Goal: Transaction & Acquisition: Subscribe to service/newsletter

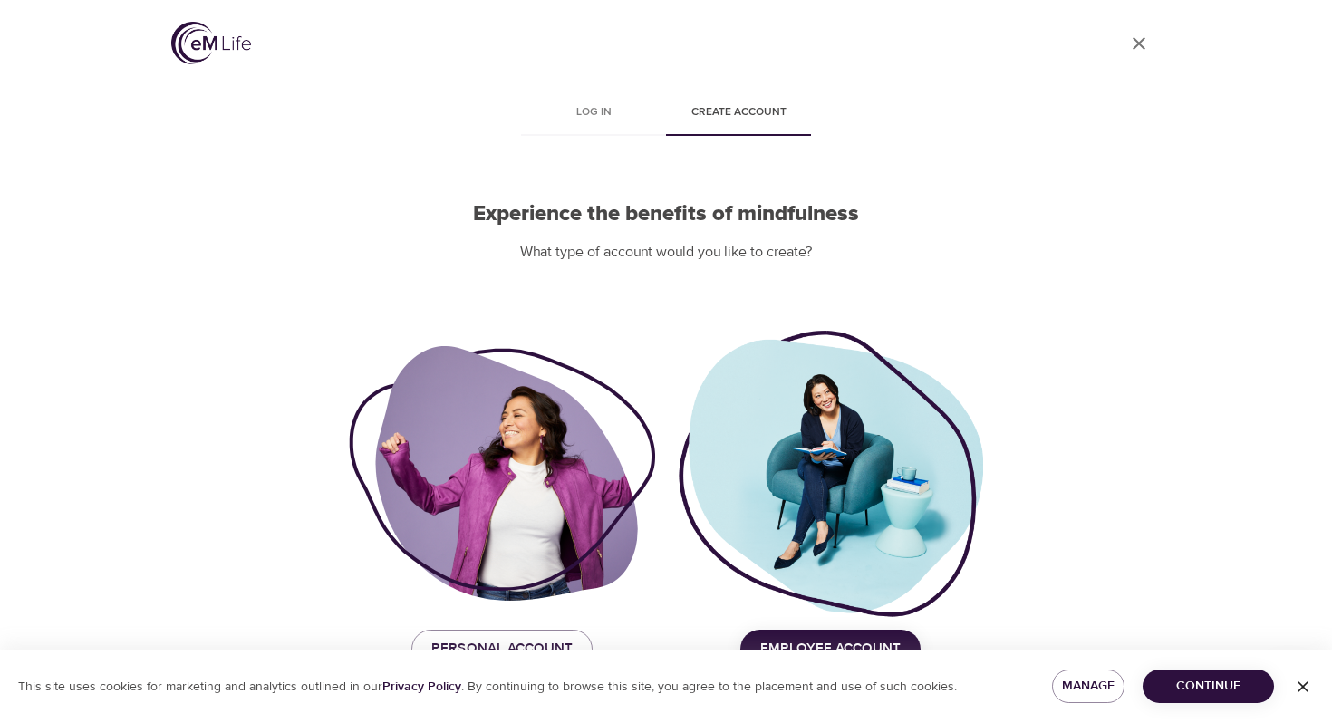
scroll to position [38, 0]
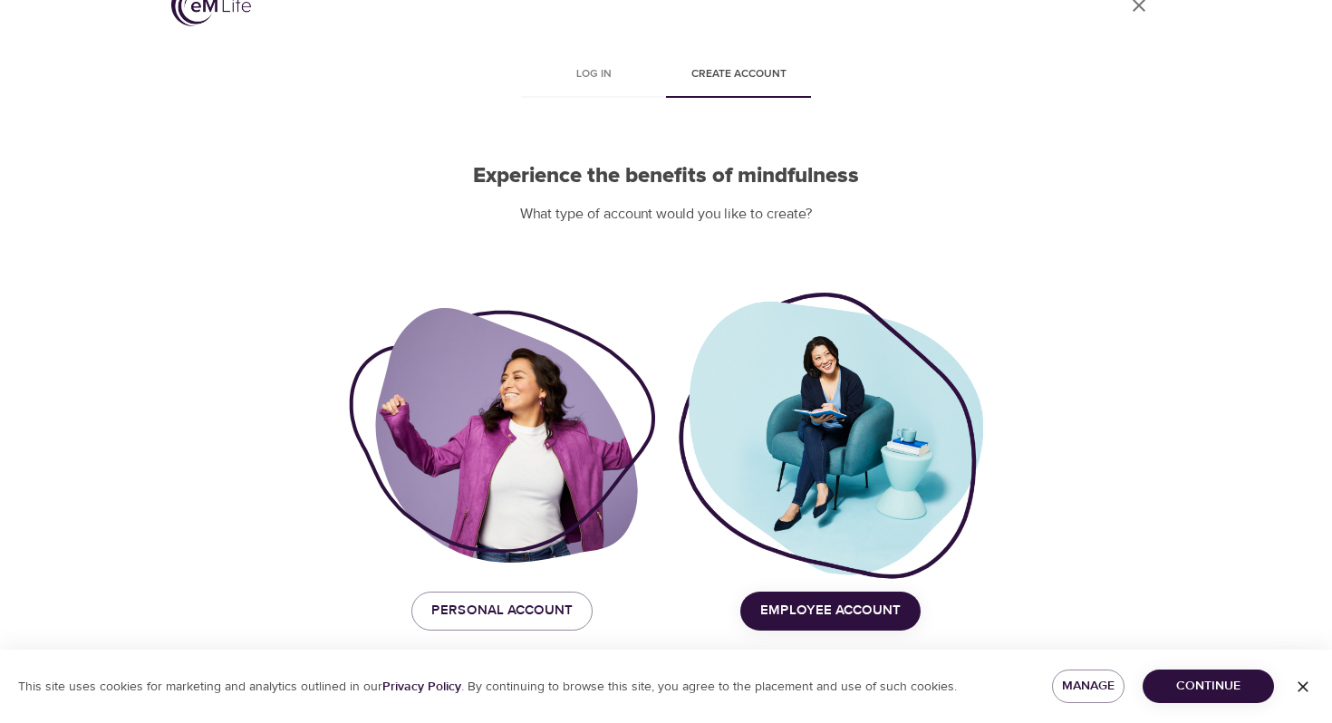
click at [1203, 688] on span "Continue" at bounding box center [1209, 686] width 102 height 23
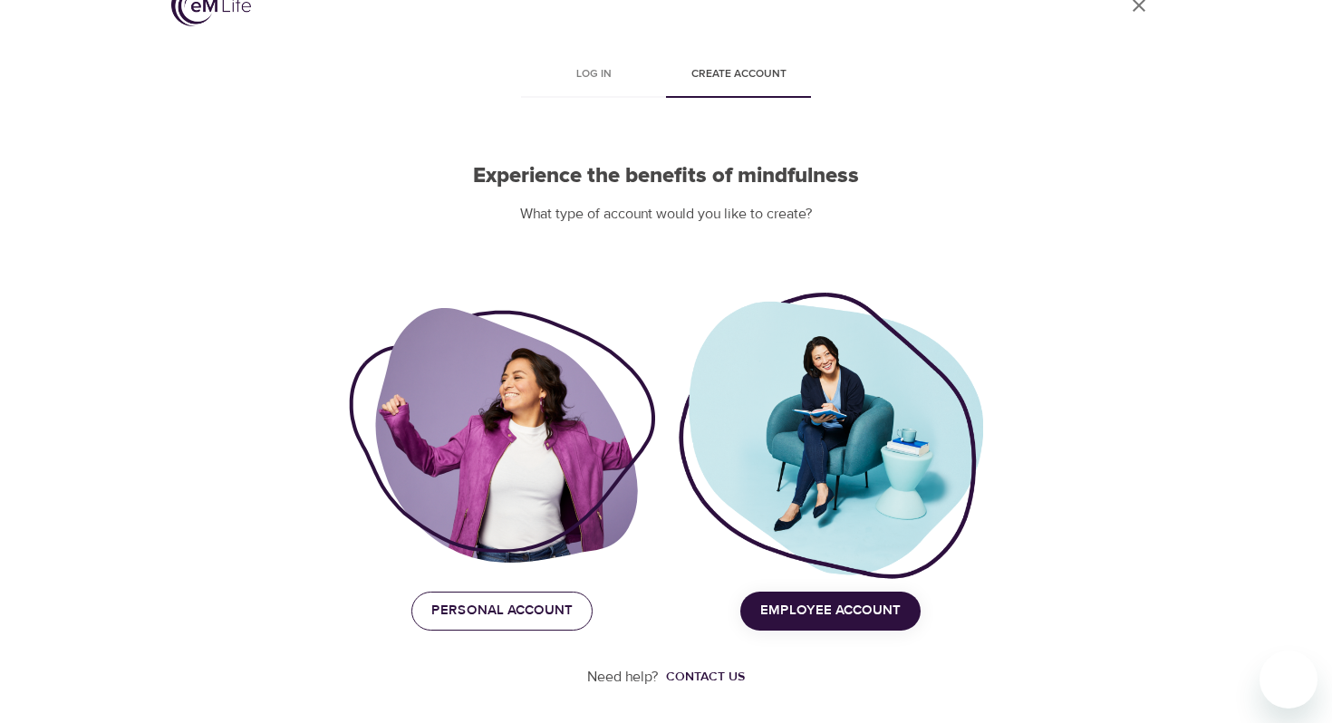
click at [500, 607] on span "Personal Account" at bounding box center [501, 611] width 141 height 24
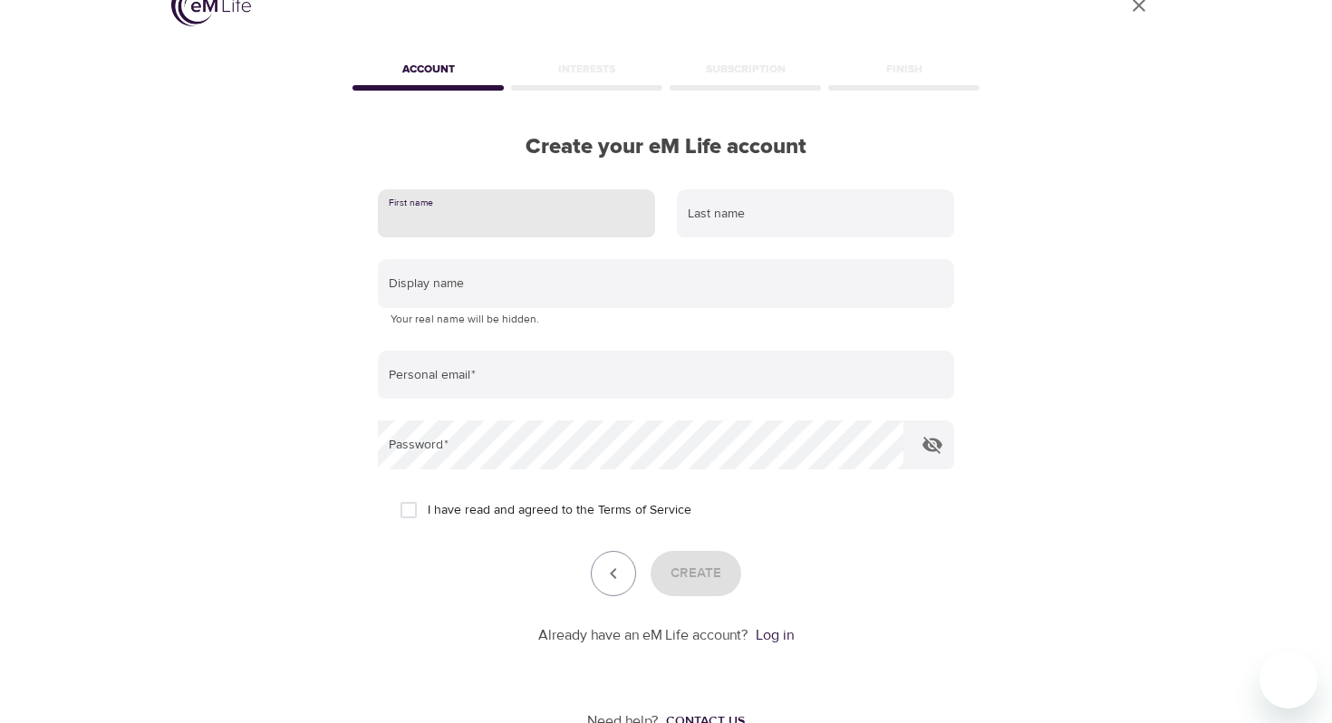
click at [485, 222] on input "text" at bounding box center [516, 213] width 277 height 49
type input "[PERSON_NAME]"
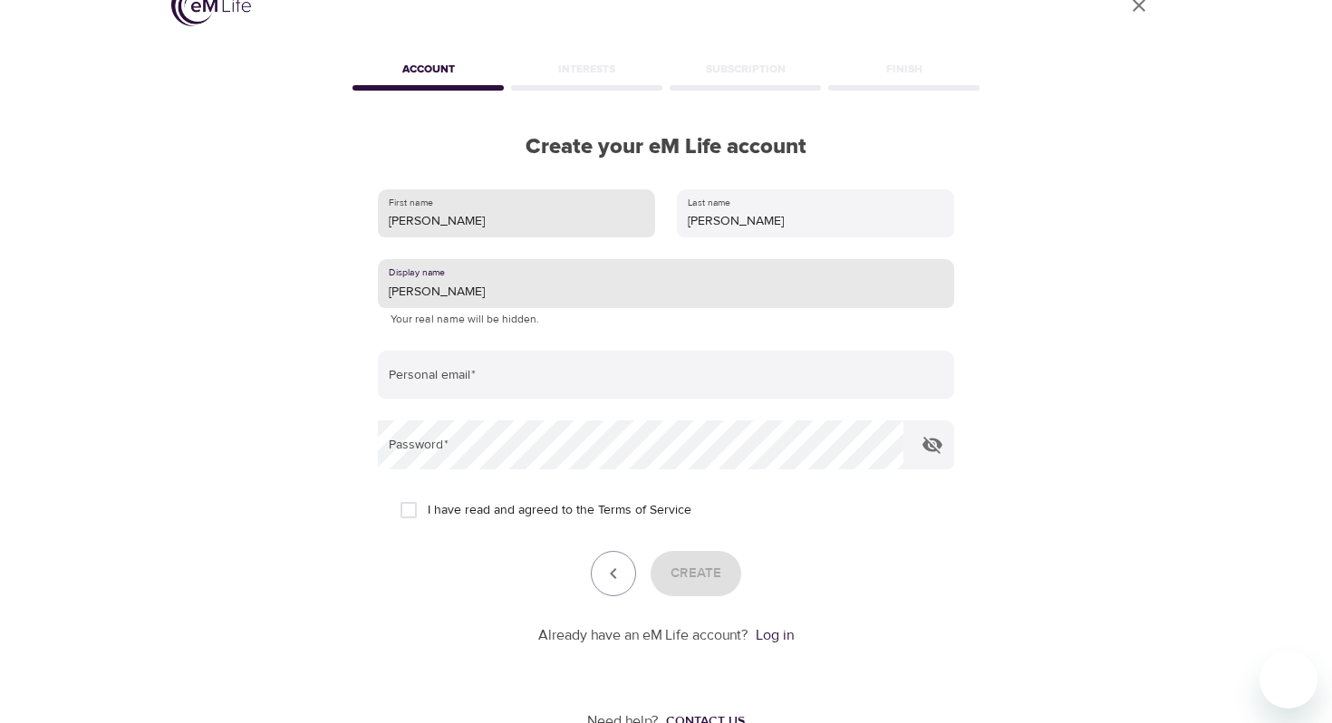
type input "[PERSON_NAME]"
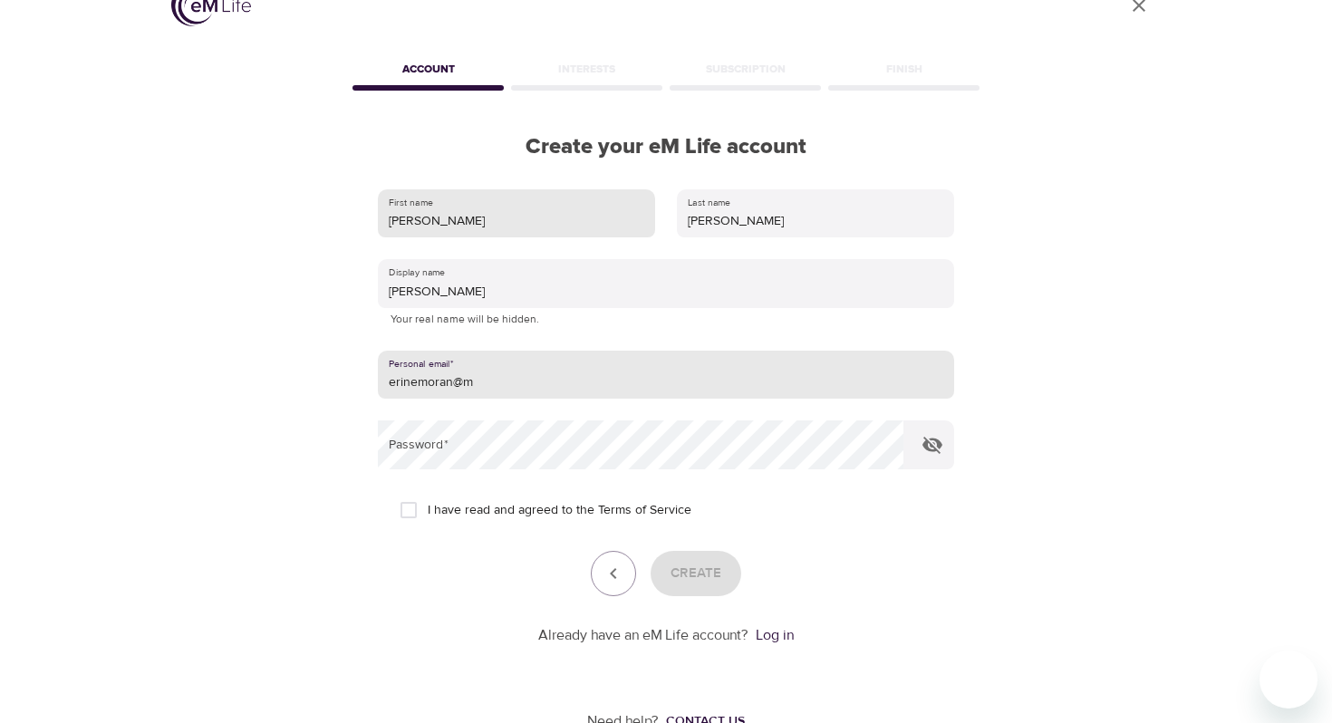
type input "erinemoran@me"
type input "[EMAIL_ADDRESS][DOMAIN_NAME]"
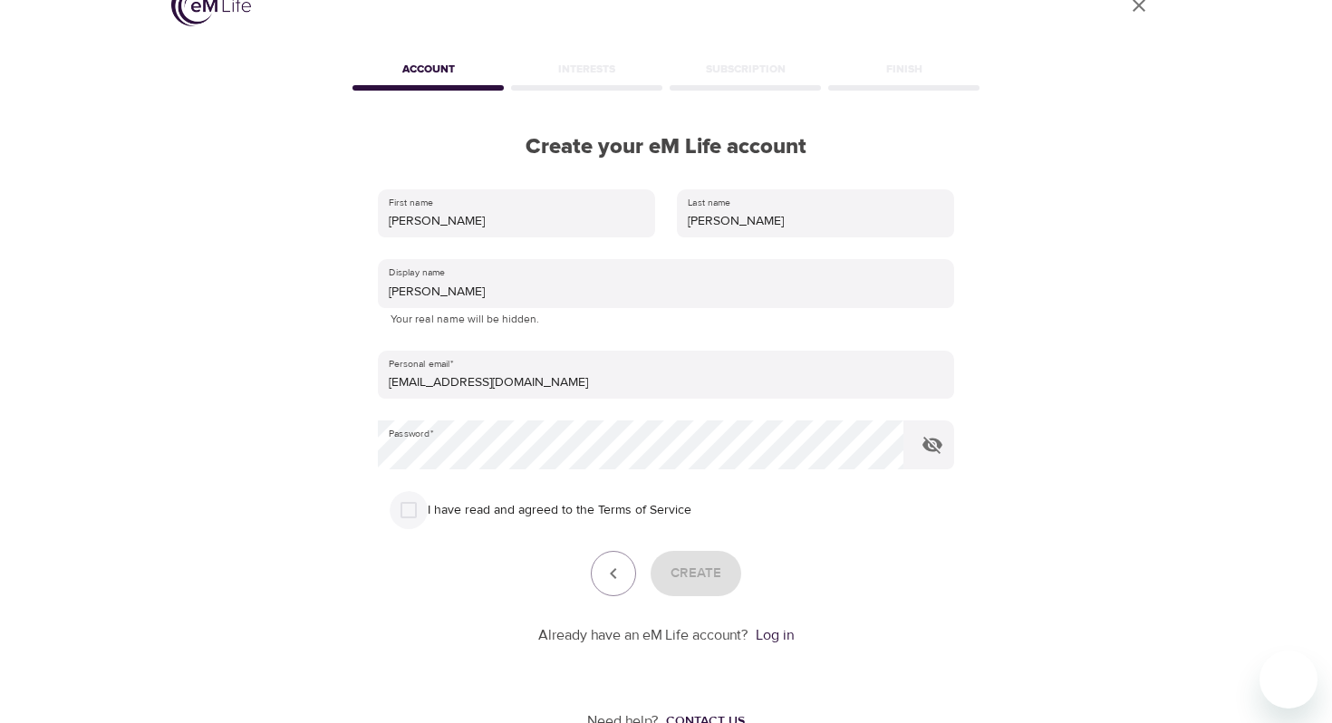
click at [414, 510] on input "I have read and agreed to the Terms of Service" at bounding box center [409, 510] width 38 height 38
checkbox input "true"
click at [703, 562] on span "Create" at bounding box center [696, 574] width 51 height 24
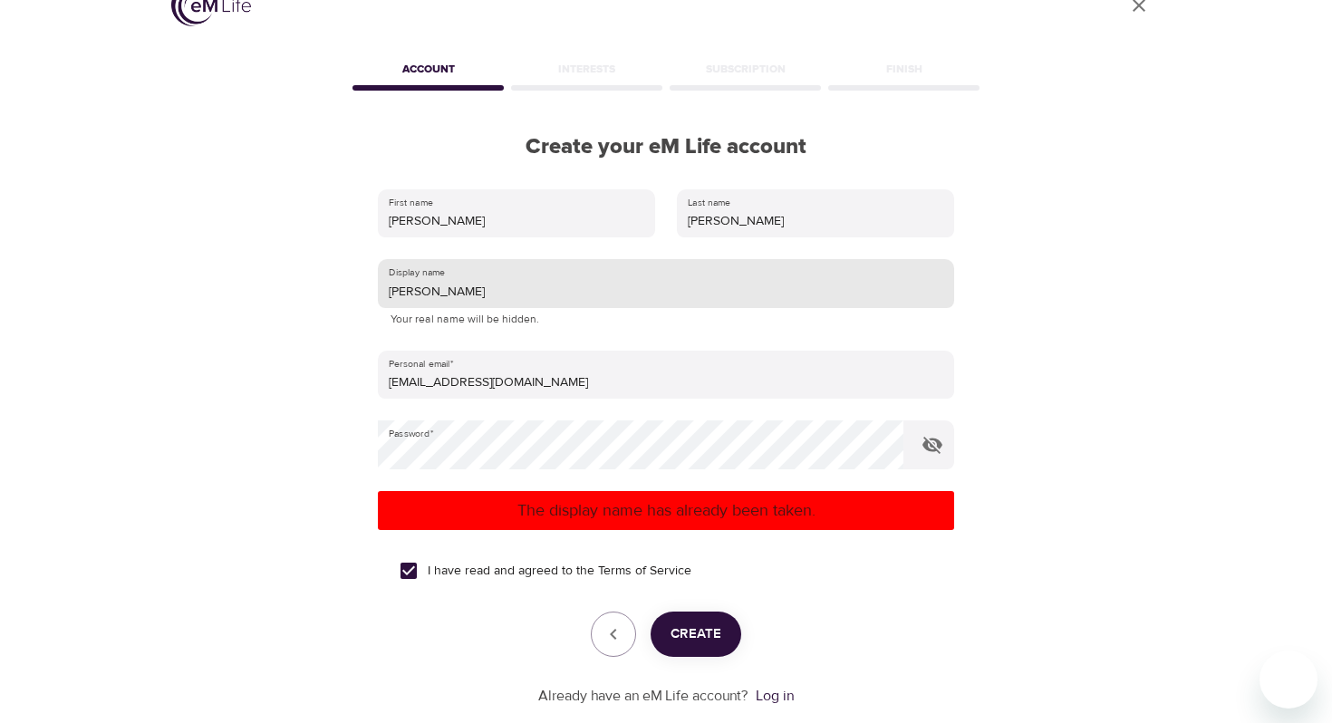
click at [478, 295] on input "[PERSON_NAME]" at bounding box center [666, 283] width 577 height 49
click at [698, 629] on span "Create" at bounding box center [696, 635] width 51 height 24
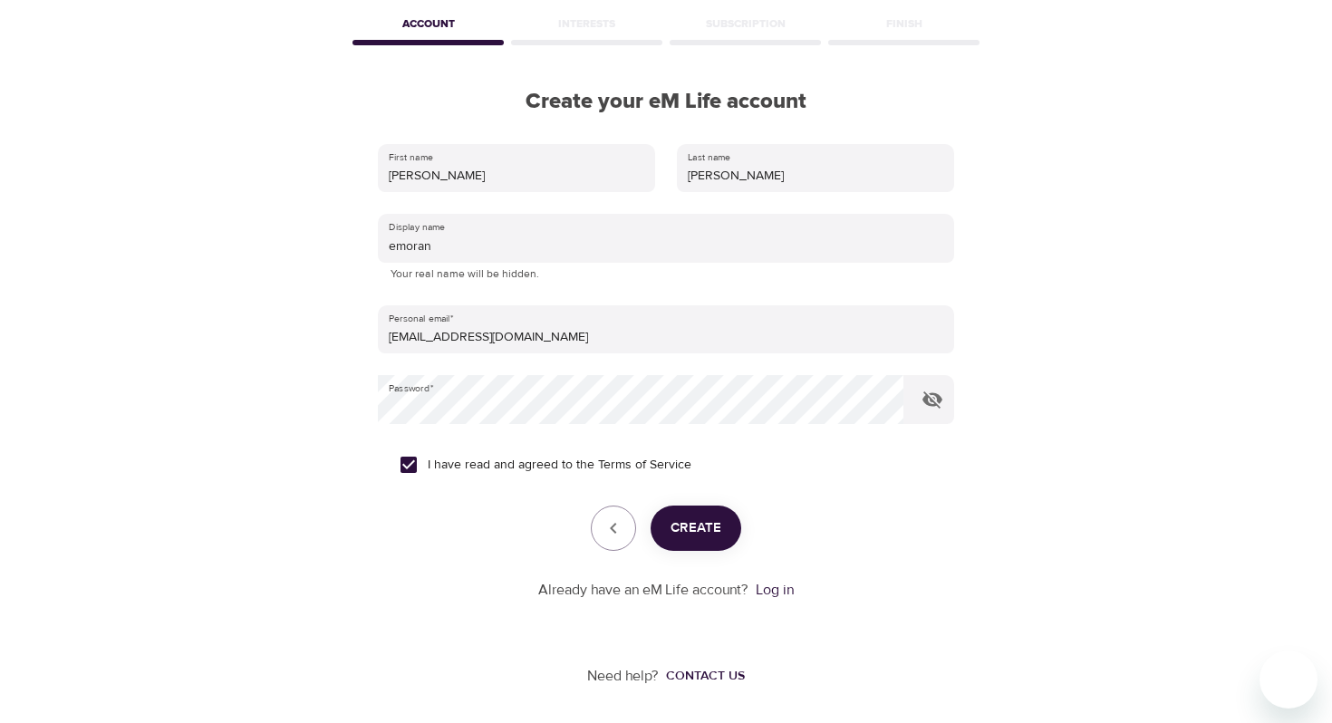
scroll to position [0, 0]
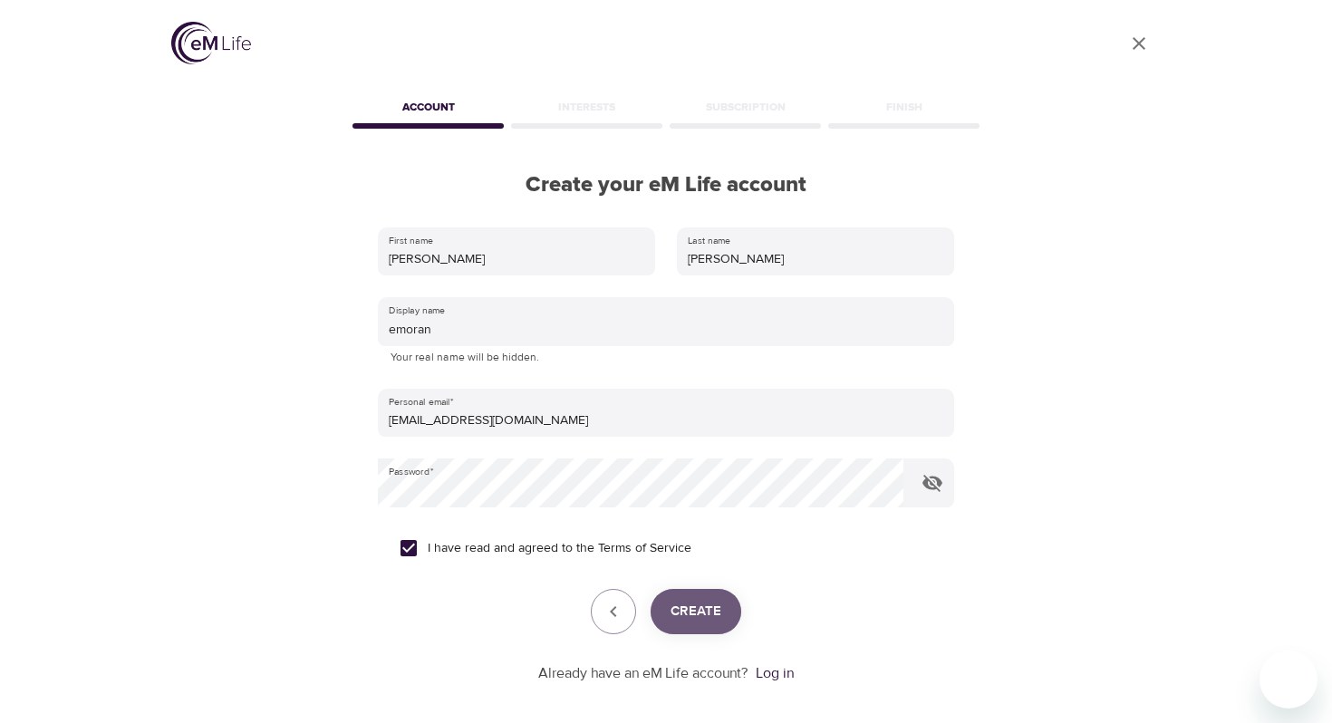
click at [700, 617] on span "Create" at bounding box center [696, 612] width 51 height 24
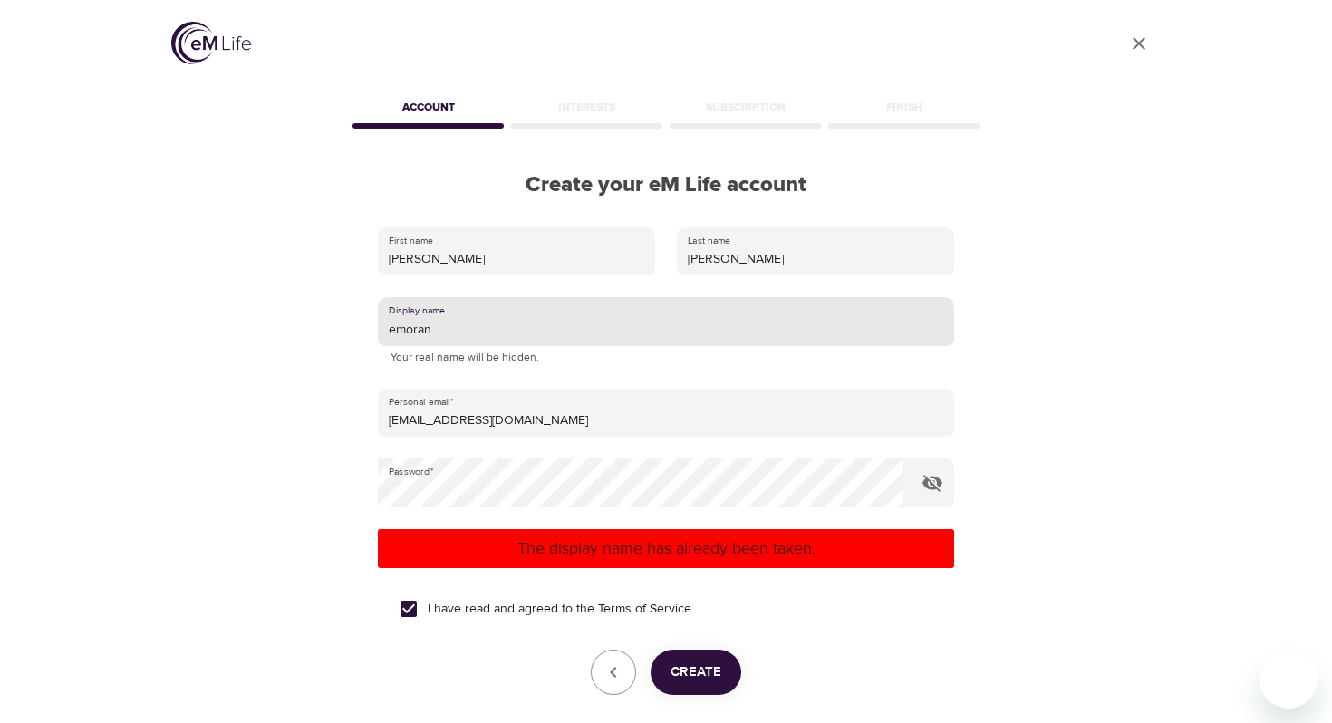
click at [484, 320] on input "emoran" at bounding box center [666, 321] width 577 height 49
type input "vizslacrazy"
click at [695, 675] on span "Create" at bounding box center [696, 673] width 51 height 24
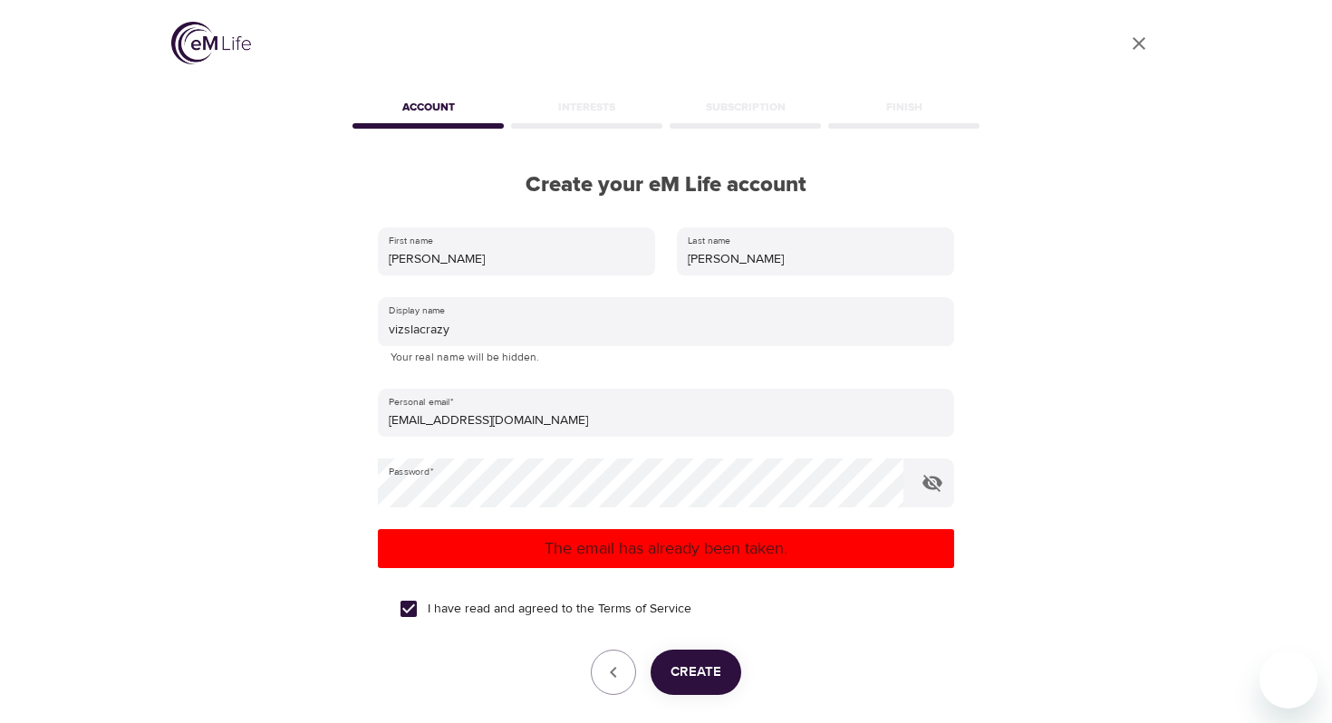
click at [1139, 44] on icon "close" at bounding box center [1139, 43] width 13 height 13
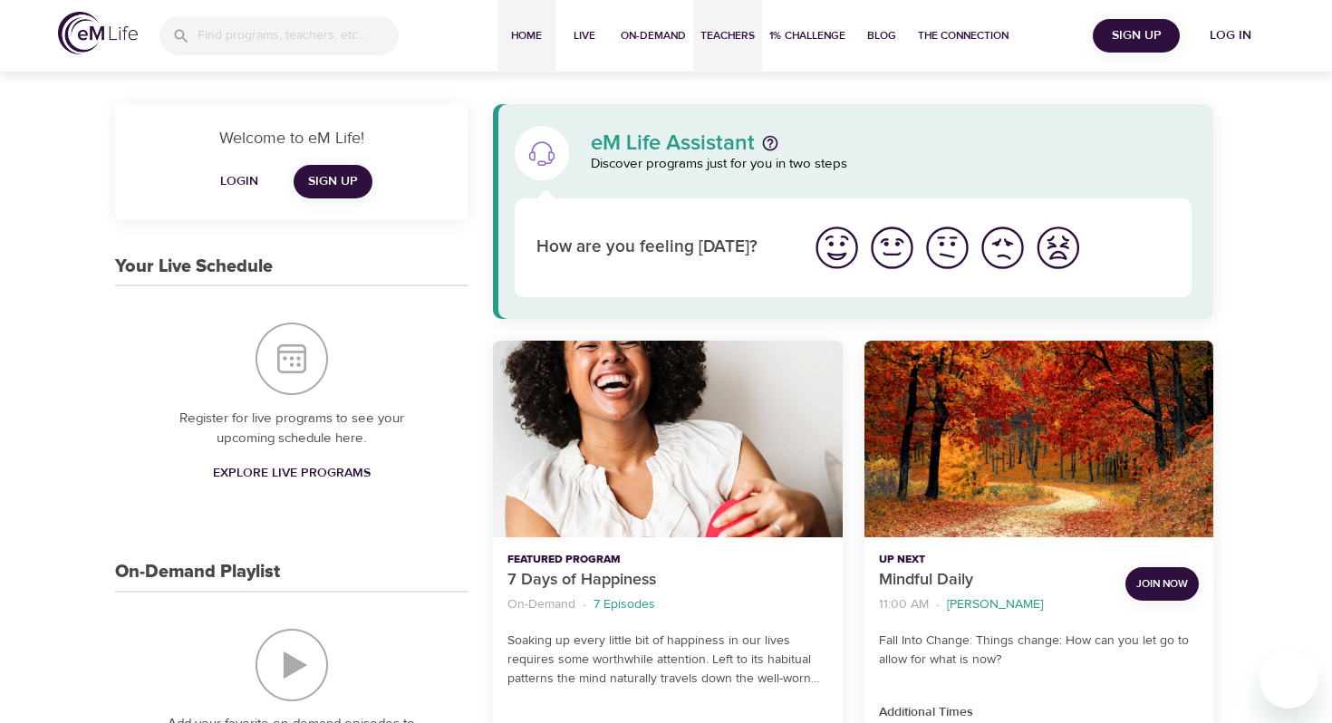
click at [714, 41] on span "Teachers" at bounding box center [728, 35] width 54 height 19
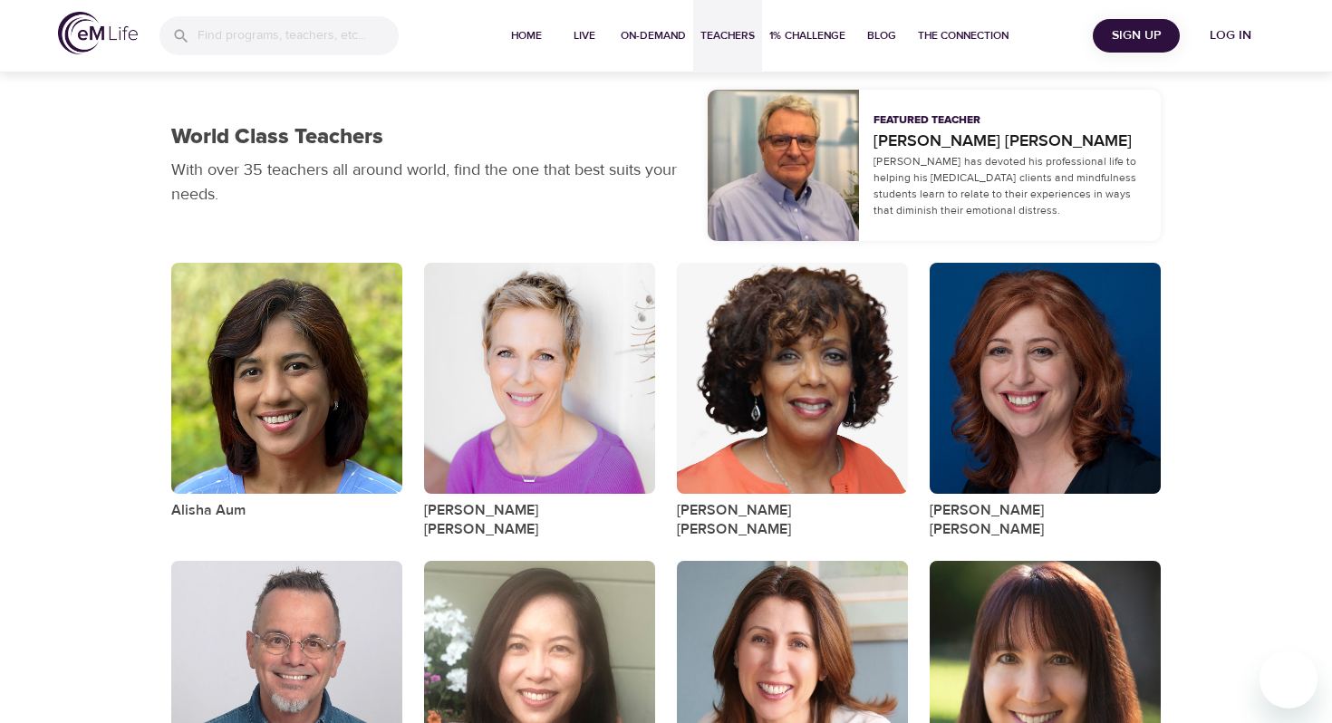
click at [1216, 29] on span "Log in" at bounding box center [1231, 35] width 73 height 23
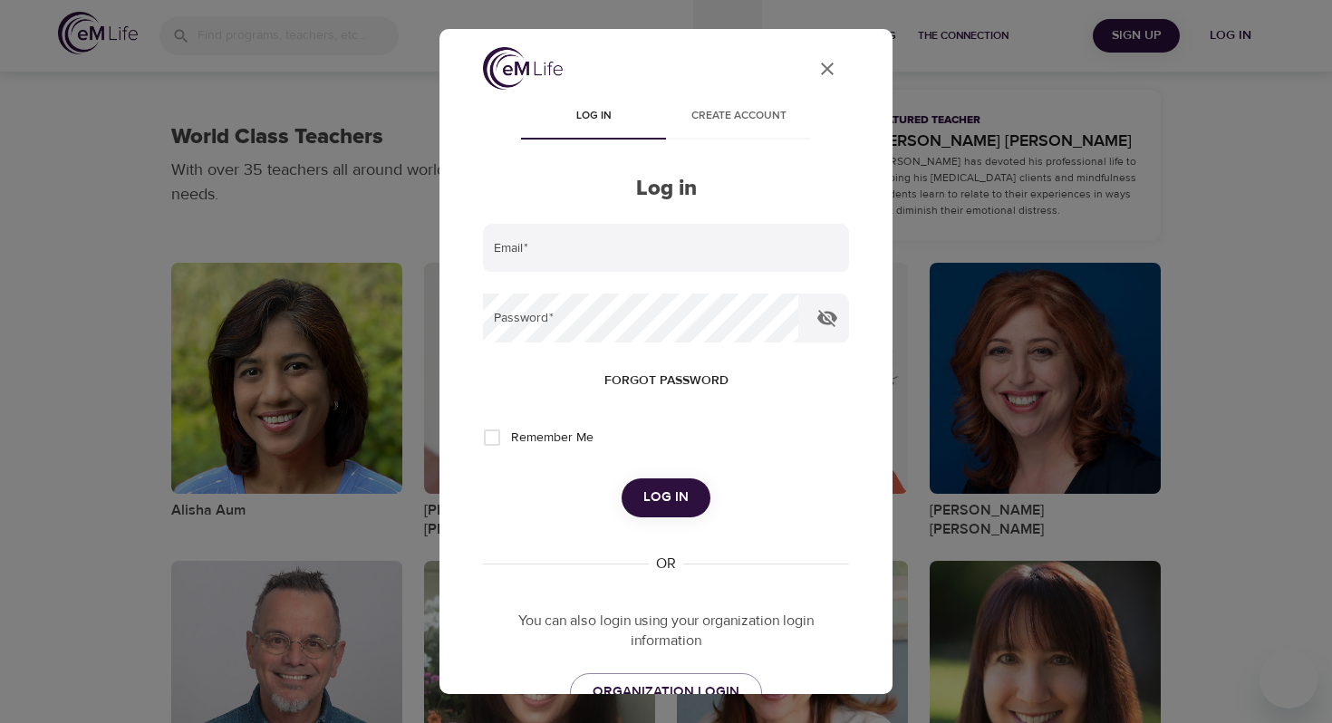
type input "[EMAIL_ADDRESS][DOMAIN_NAME]"
click at [675, 493] on span "Log in" at bounding box center [666, 498] width 45 height 24
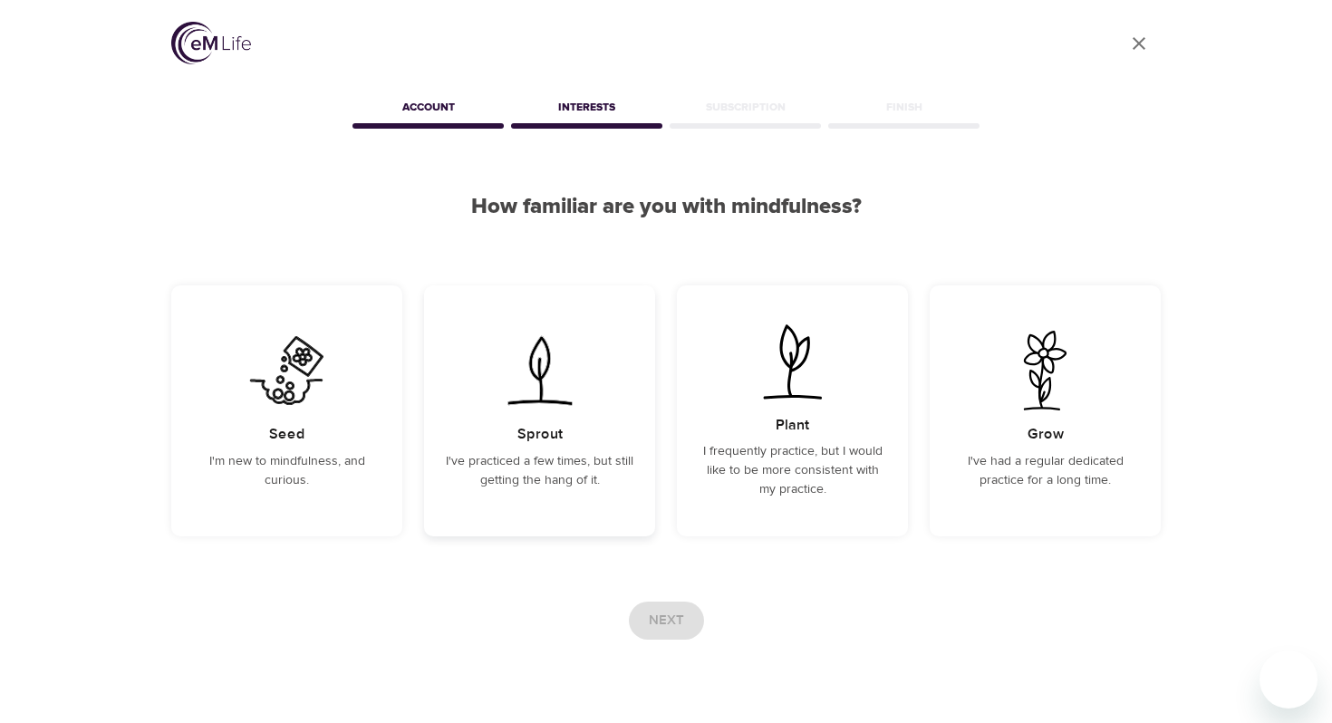
click at [537, 412] on div "Sprout I've practiced a few times, but still getting the hang of it." at bounding box center [539, 411] width 231 height 251
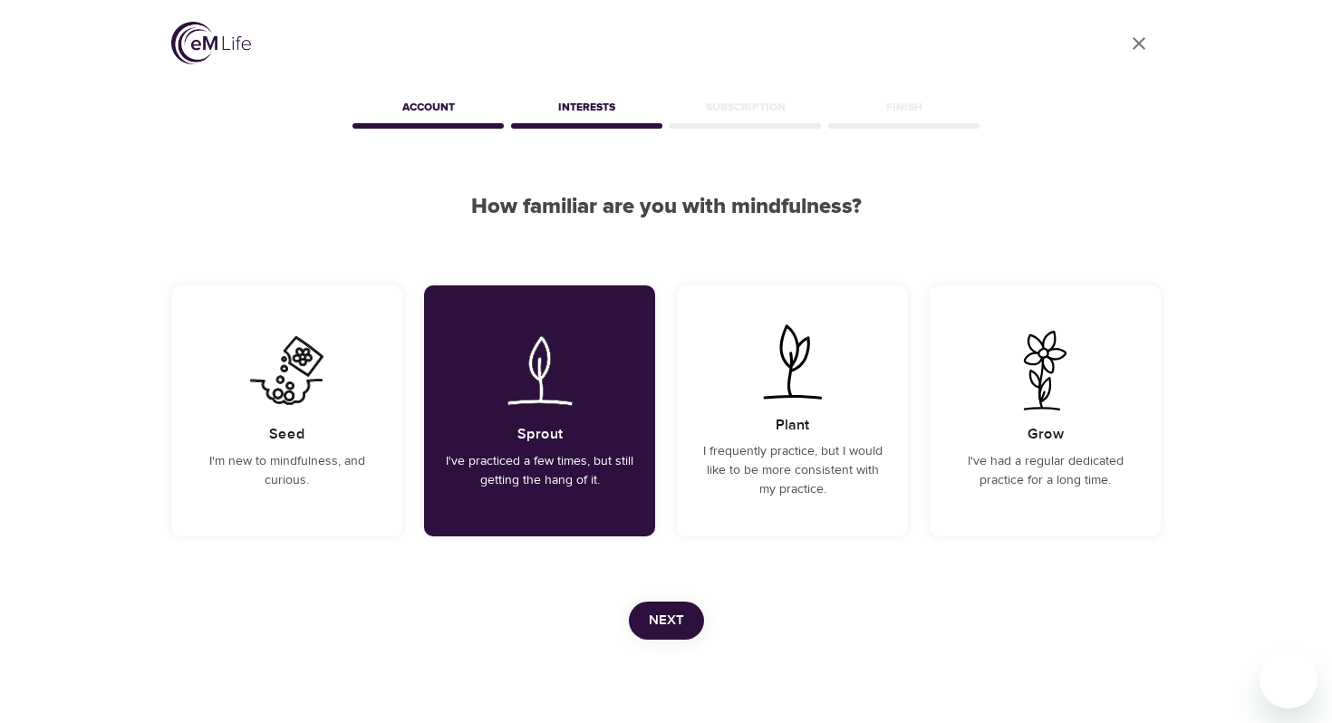
click at [671, 641] on div "Need help? Contact us" at bounding box center [666, 705] width 990 height 130
click at [673, 627] on span "Next" at bounding box center [666, 621] width 35 height 24
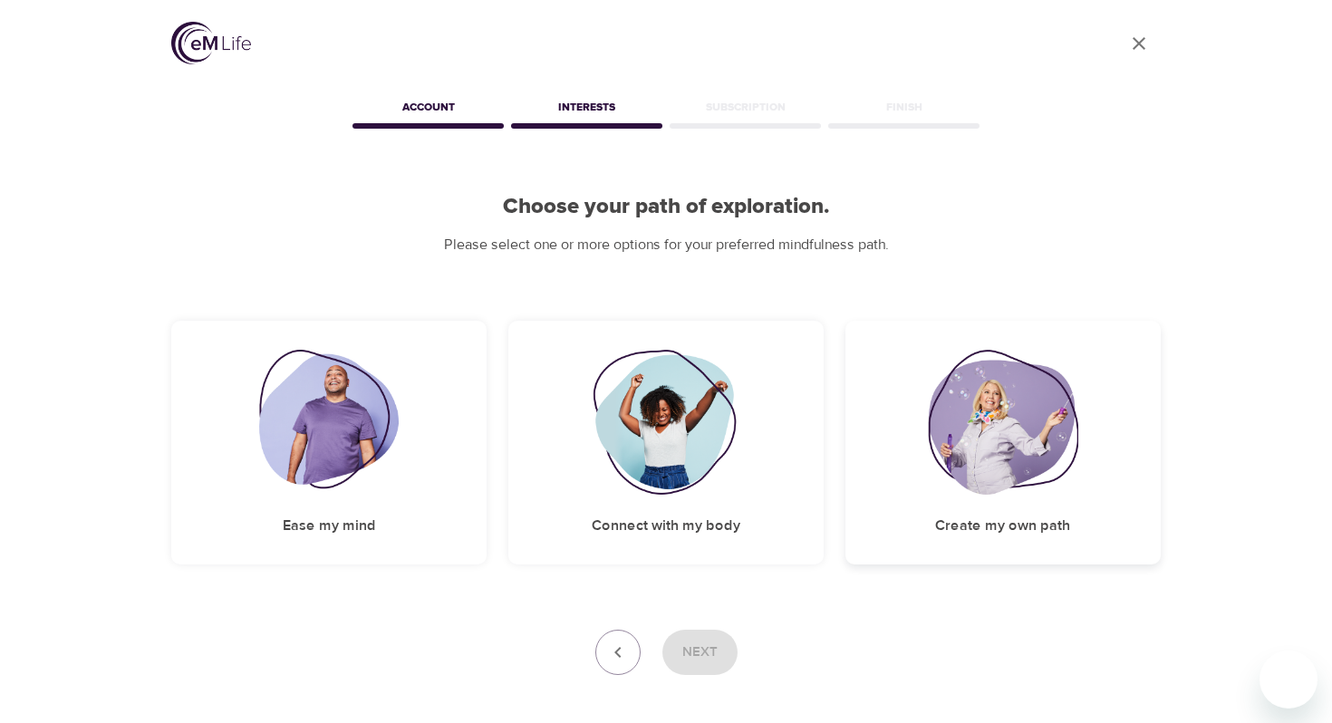
click at [1030, 478] on img at bounding box center [1003, 422] width 150 height 145
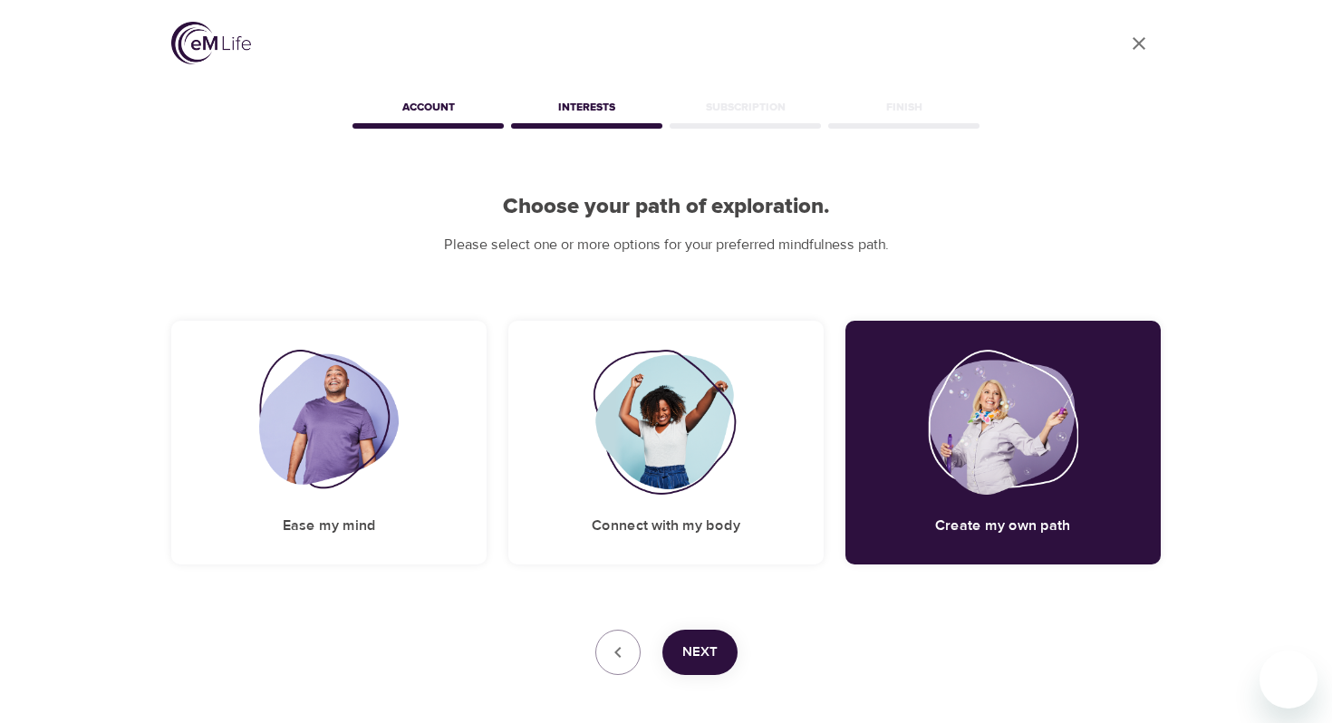
click at [703, 656] on span "Next" at bounding box center [700, 653] width 35 height 24
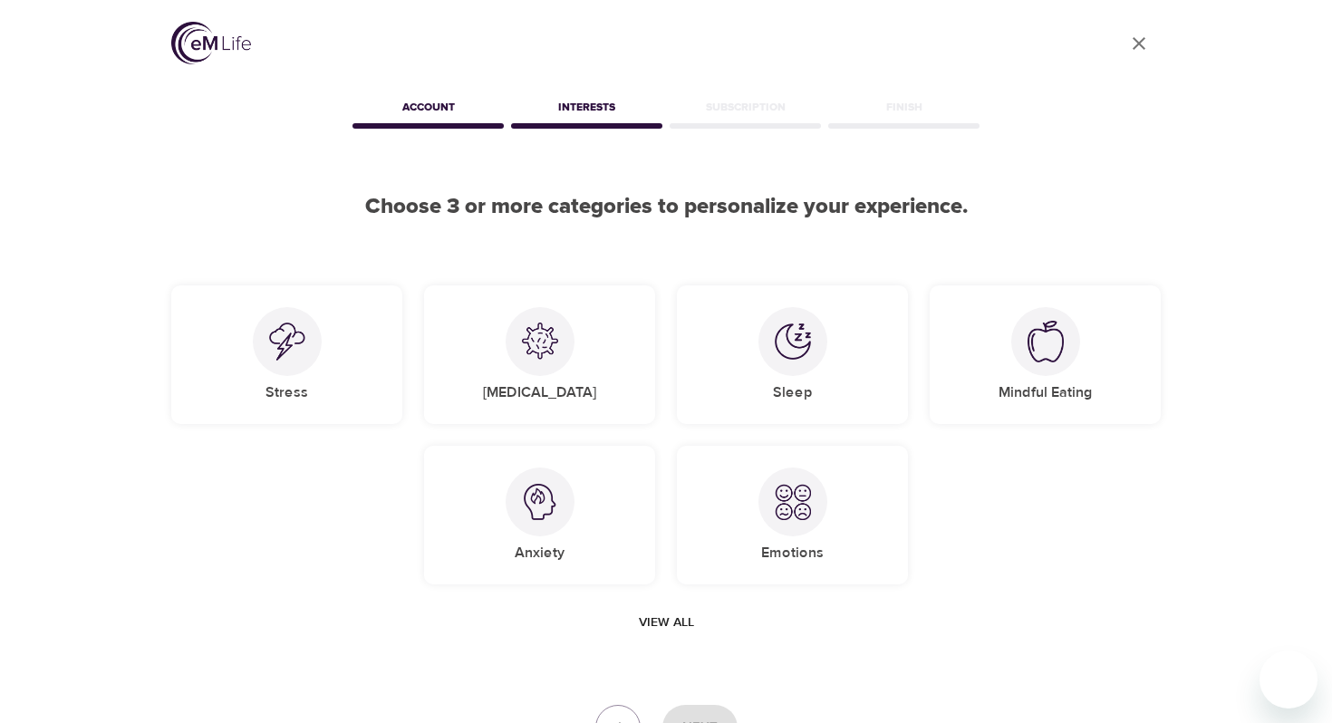
click at [673, 623] on span "View all" at bounding box center [666, 623] width 55 height 23
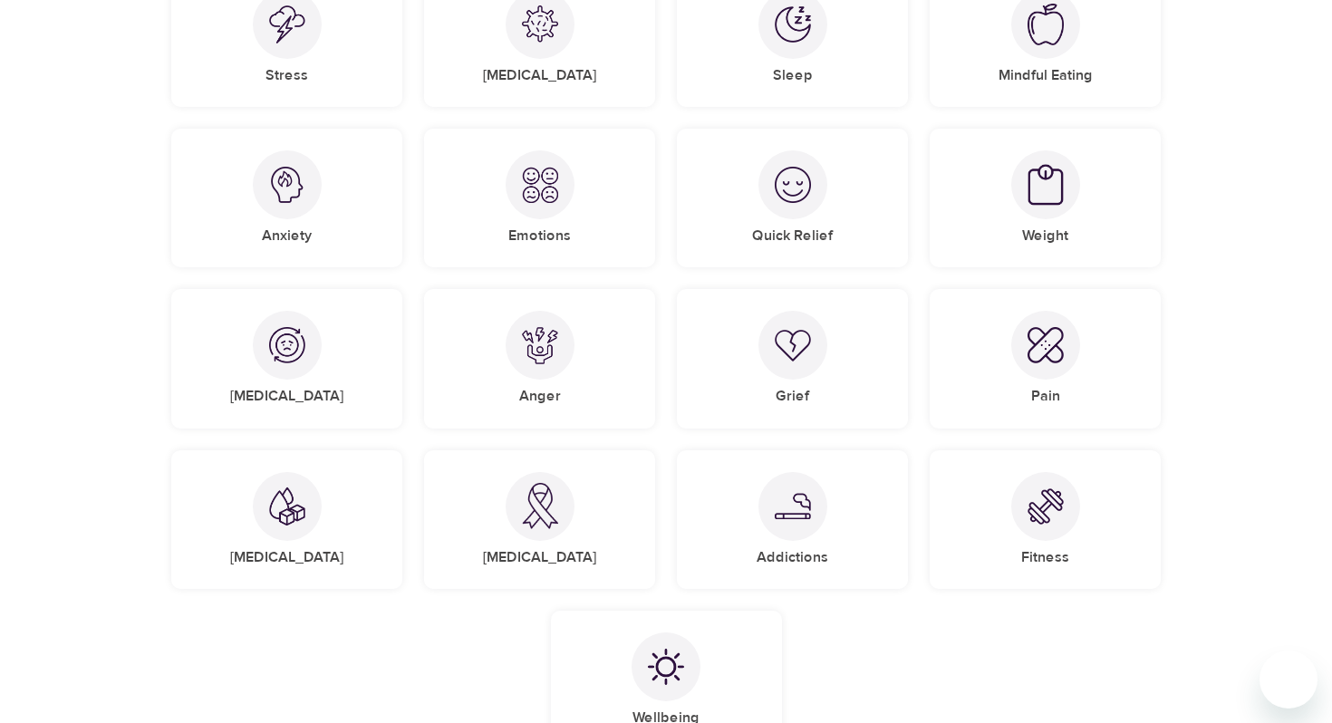
scroll to position [323, 0]
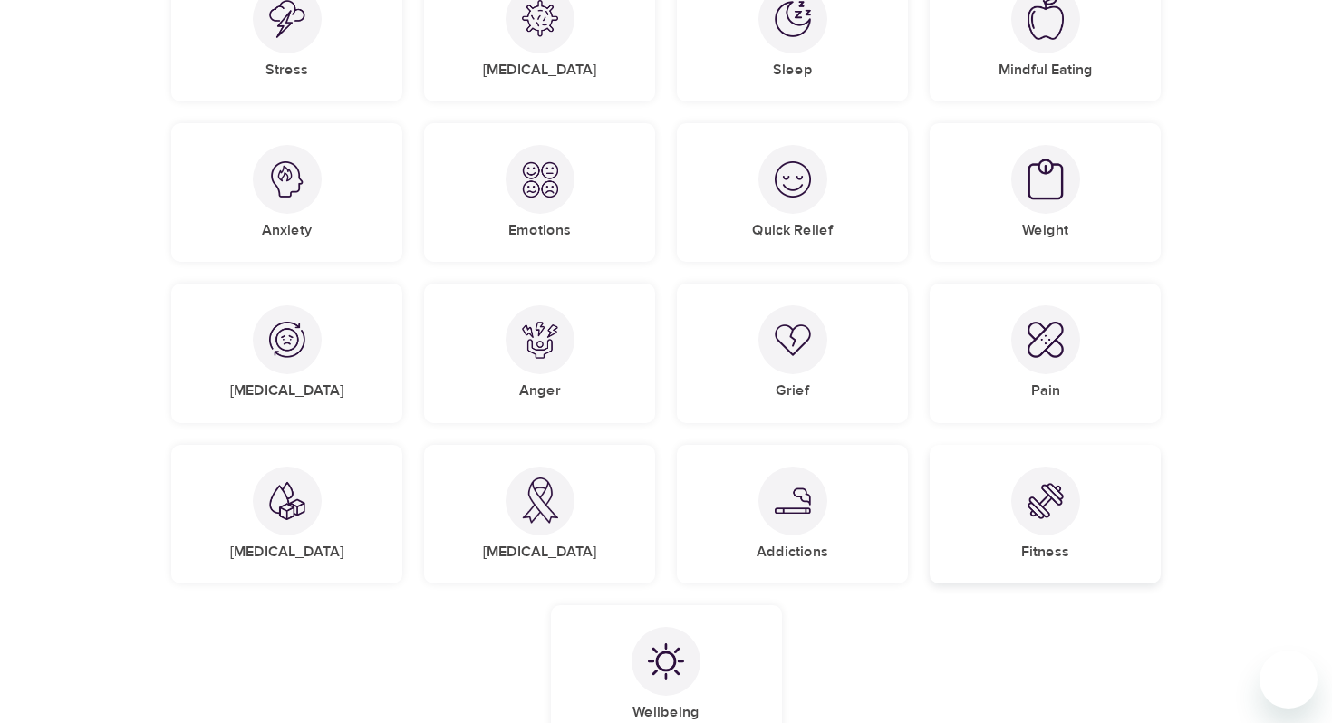
click at [1047, 513] on img at bounding box center [1046, 501] width 36 height 36
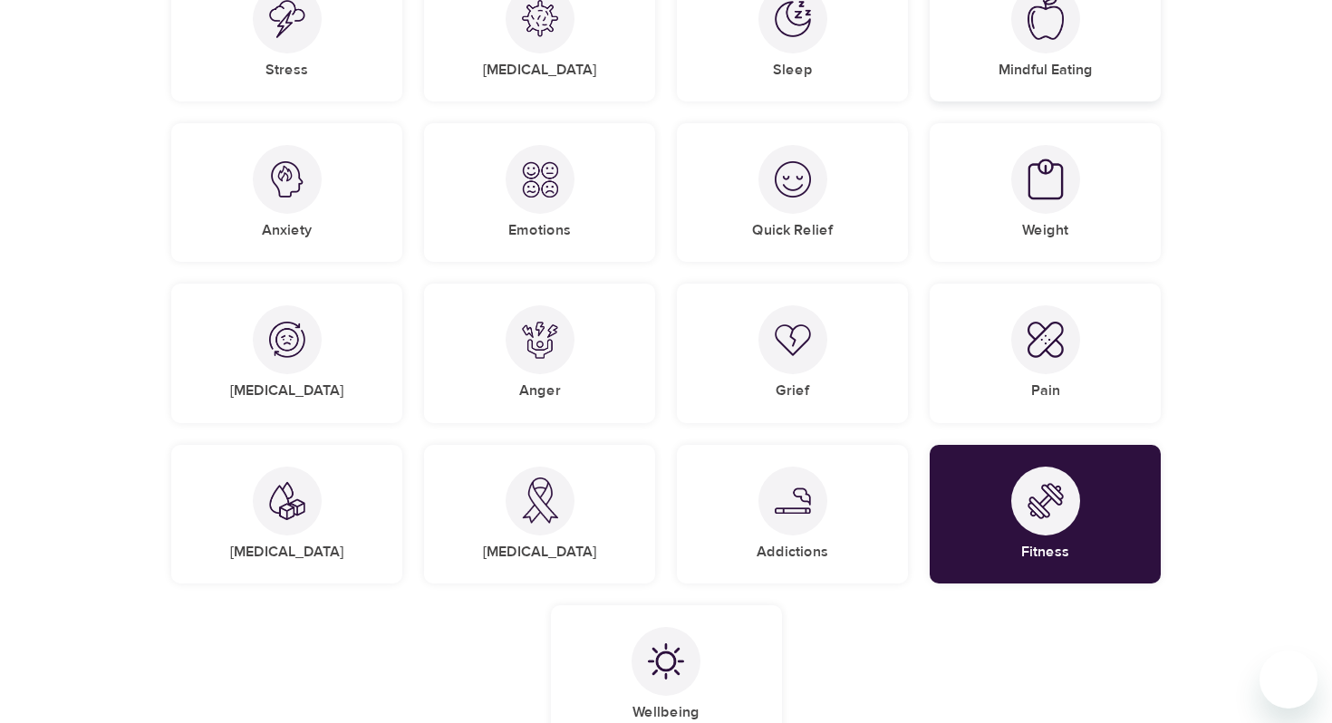
click at [1065, 44] on div at bounding box center [1046, 19] width 69 height 69
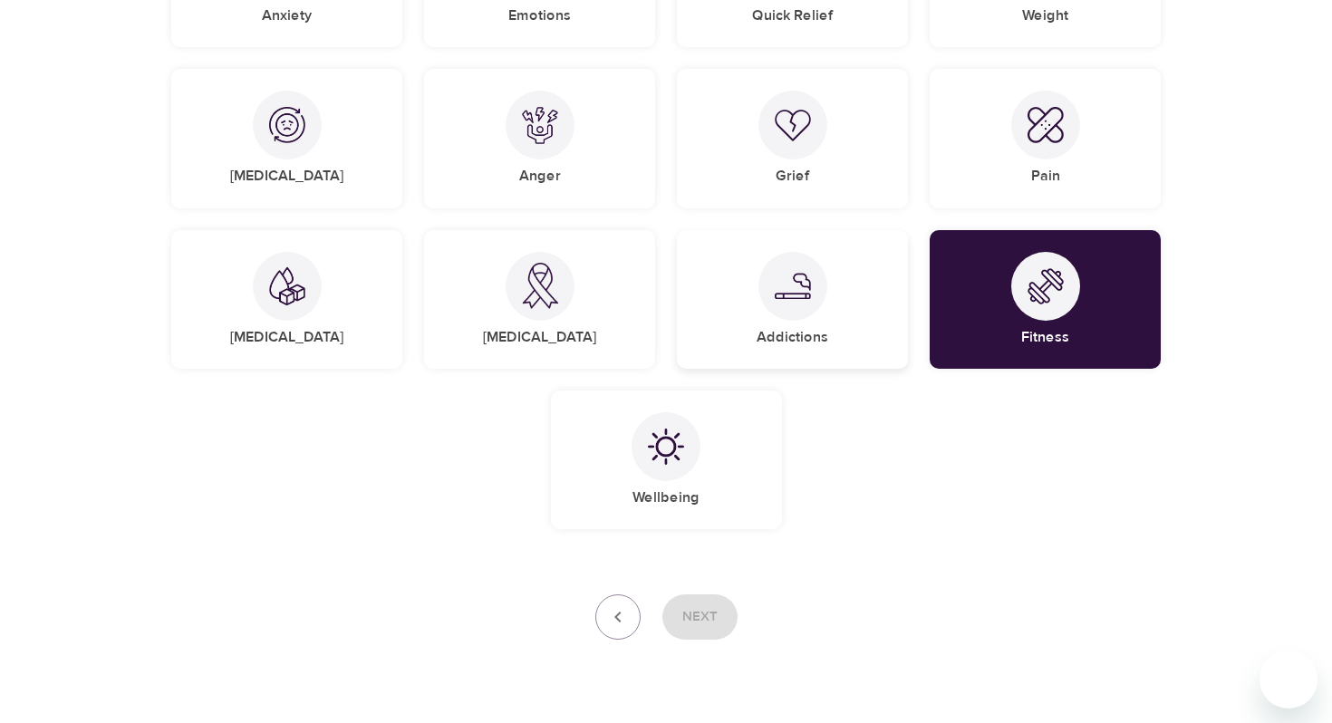
scroll to position [538, 0]
click at [679, 446] on img at bounding box center [666, 446] width 36 height 36
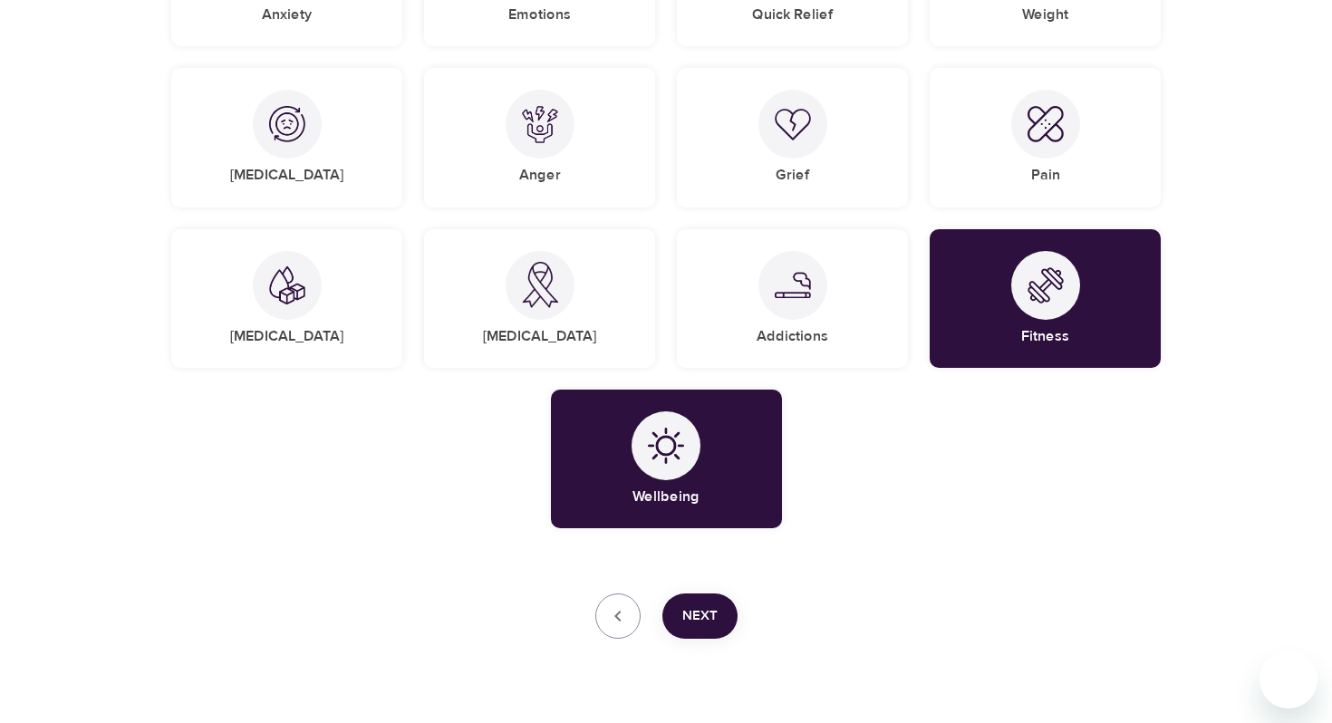
click at [688, 637] on button "Next" at bounding box center [700, 616] width 75 height 45
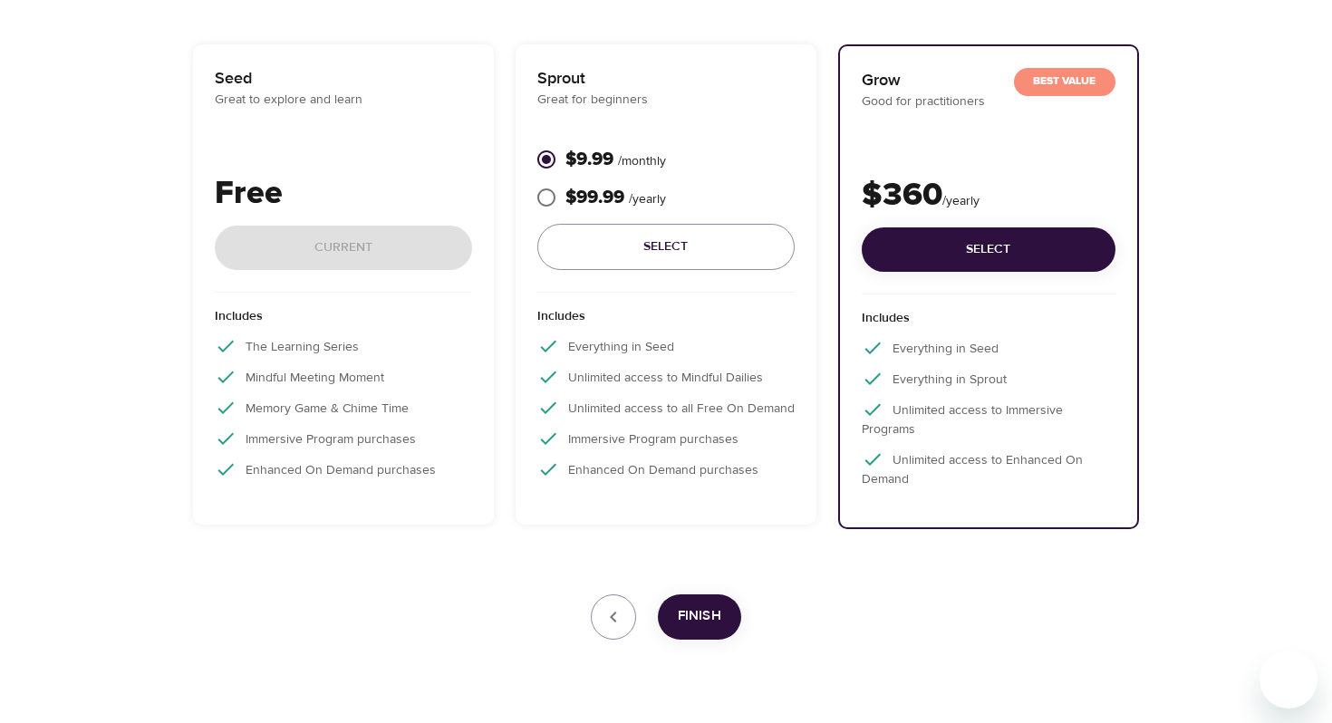
scroll to position [0, 0]
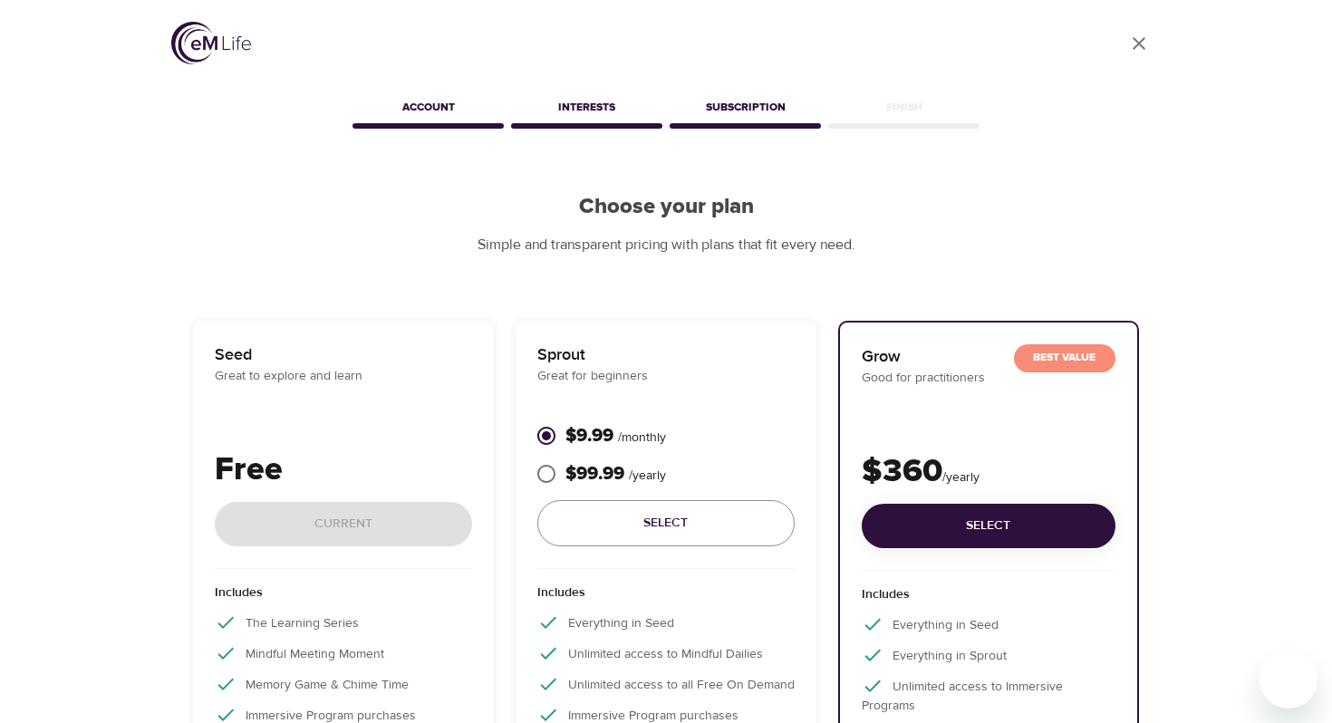
click at [220, 31] on img at bounding box center [211, 43] width 80 height 43
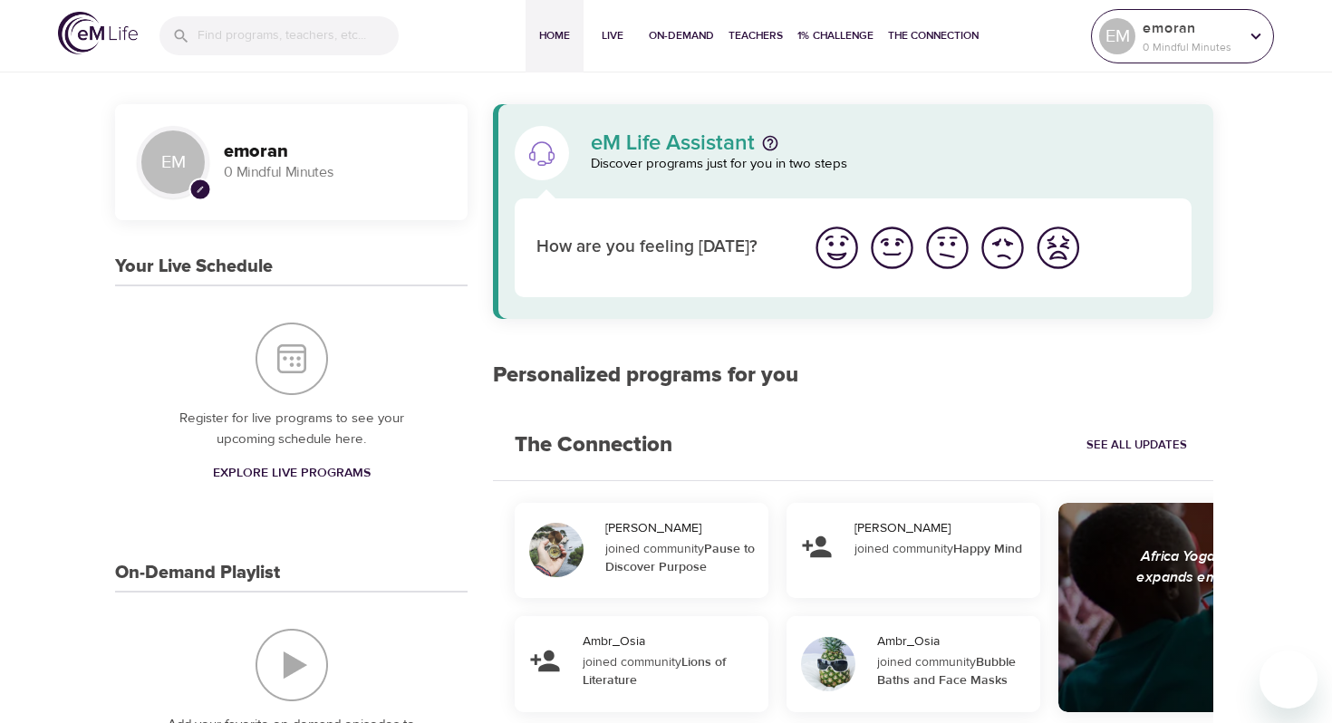
click at [1257, 26] on icon at bounding box center [1256, 36] width 20 height 20
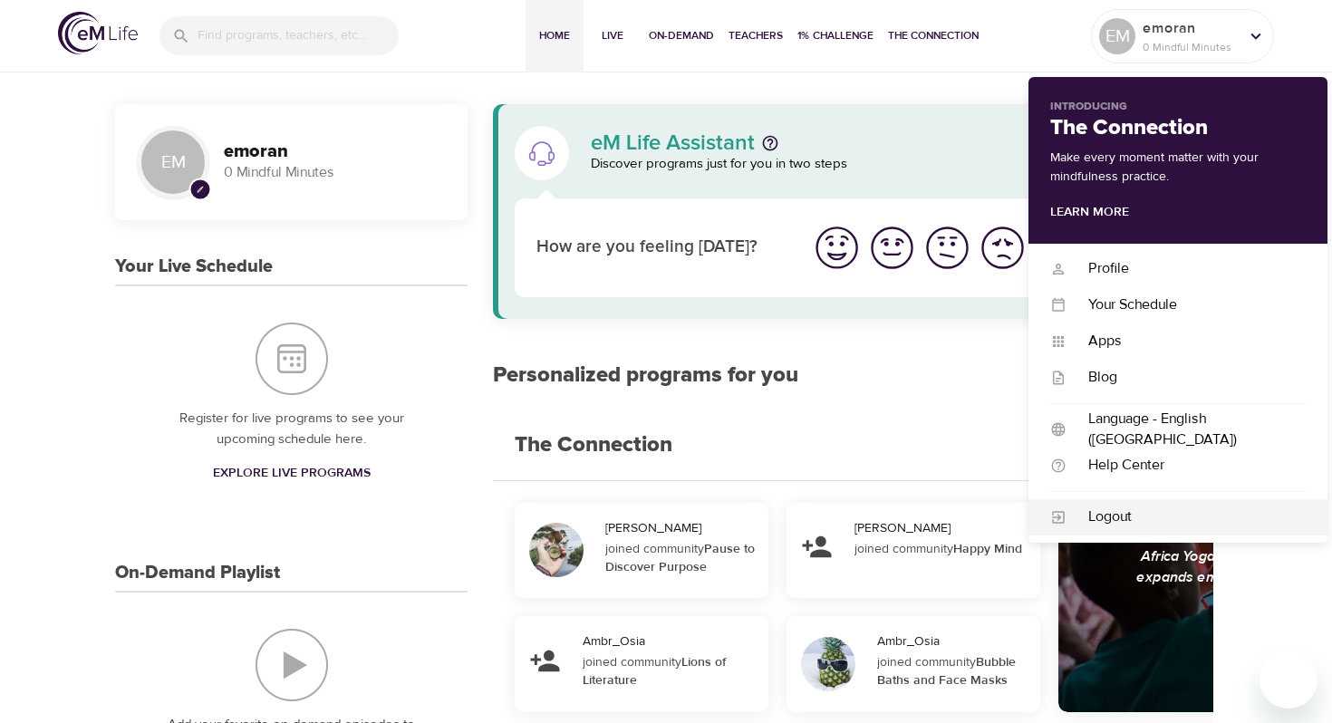
click at [1144, 518] on div "Logout" at bounding box center [1186, 517] width 239 height 21
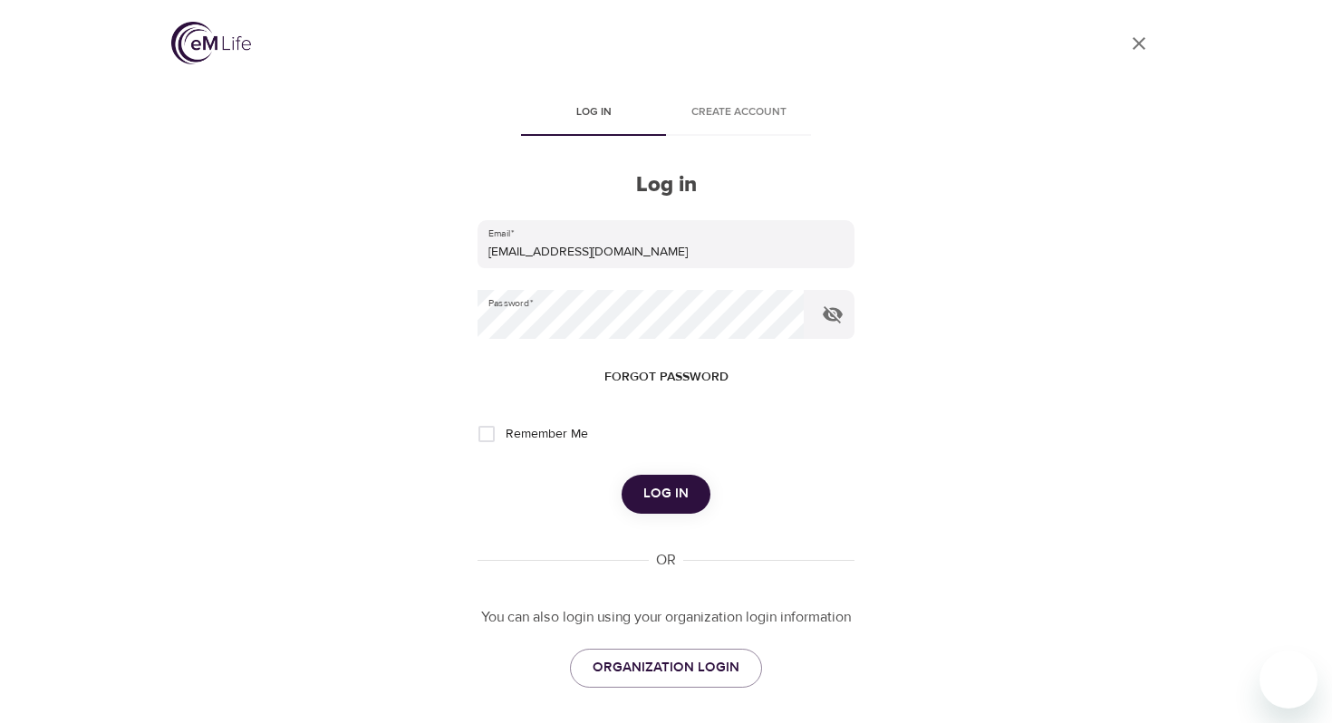
click at [1139, 44] on icon "close" at bounding box center [1139, 43] width 13 height 13
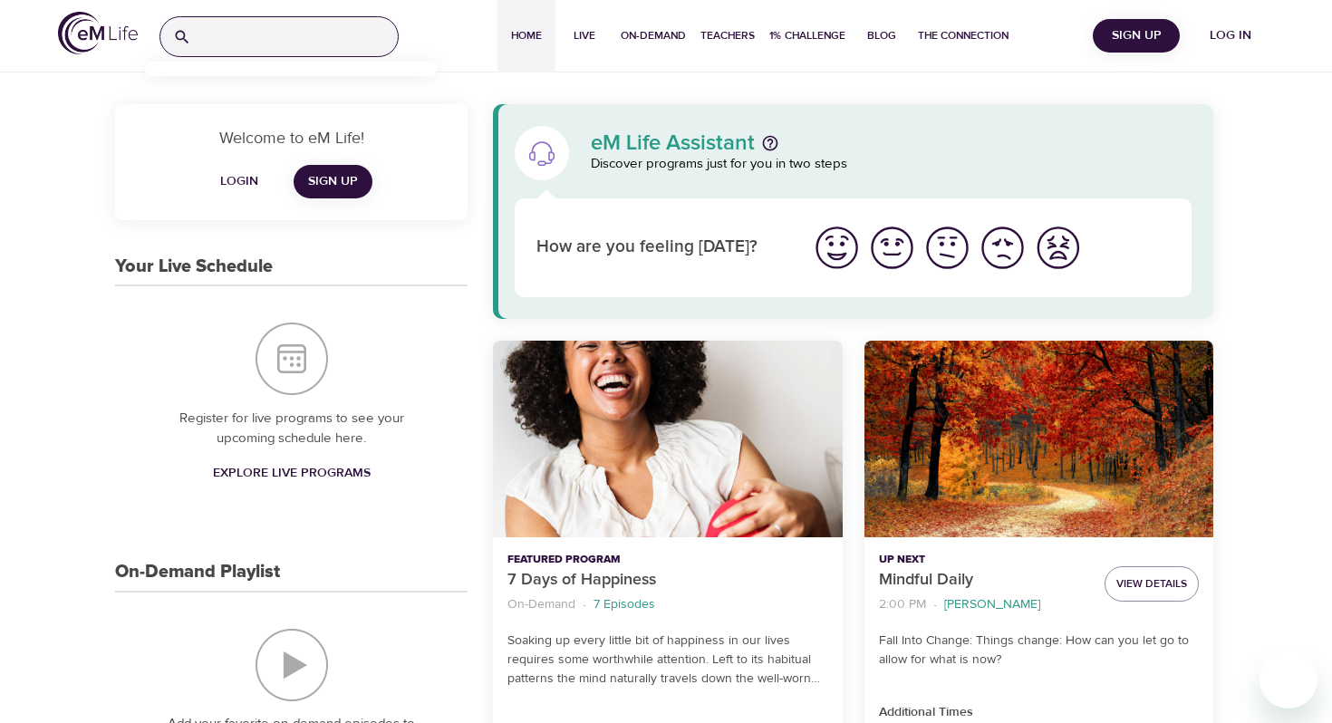
click at [267, 32] on input "search" at bounding box center [298, 36] width 199 height 39
click at [93, 32] on img at bounding box center [98, 33] width 80 height 43
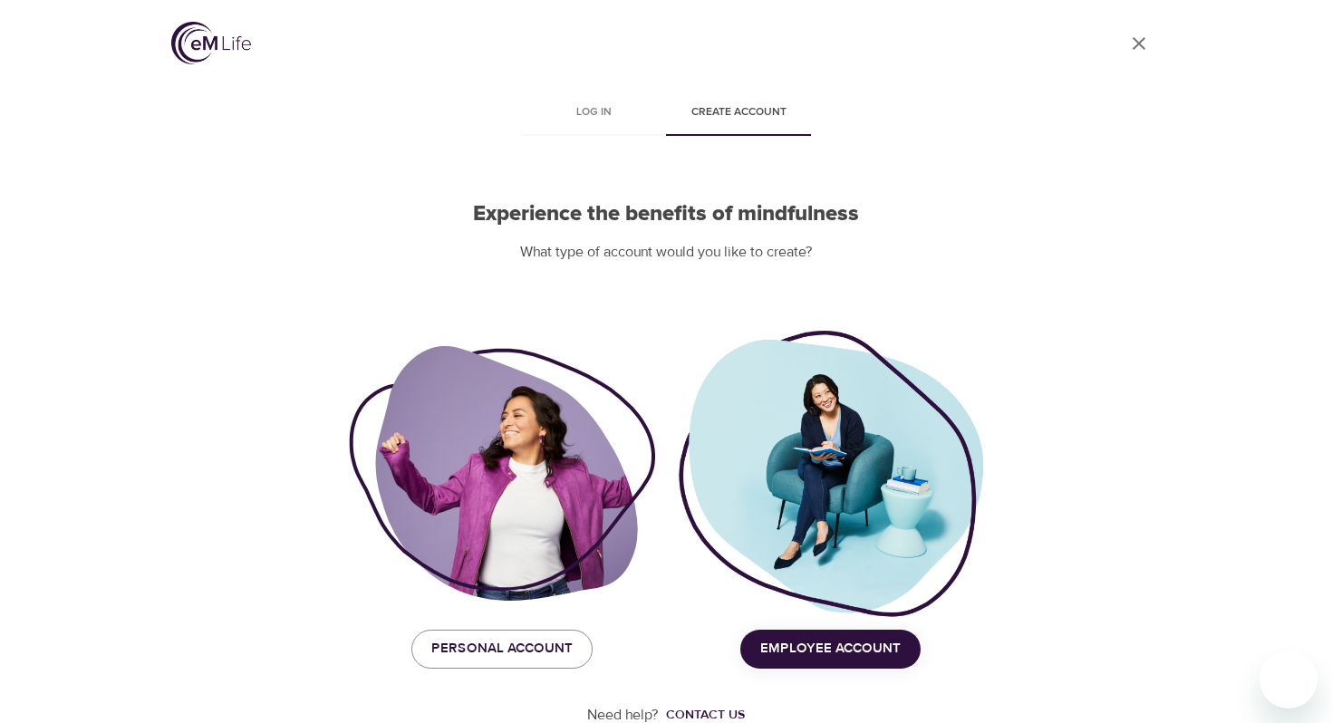
click at [848, 513] on div at bounding box center [830, 474] width 306 height 292
click at [845, 648] on span "Employee Account" at bounding box center [831, 649] width 141 height 24
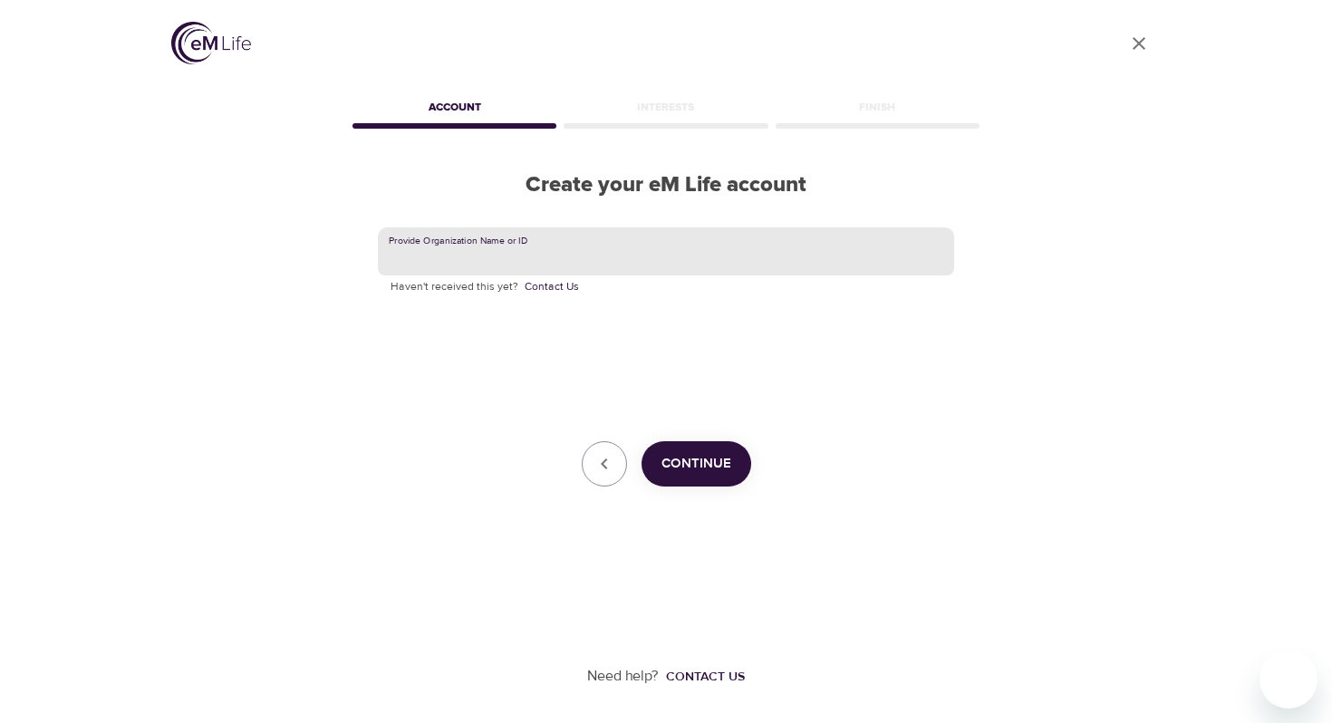
click at [705, 269] on input "text" at bounding box center [666, 252] width 577 height 49
click at [701, 470] on span "Continue" at bounding box center [697, 464] width 70 height 24
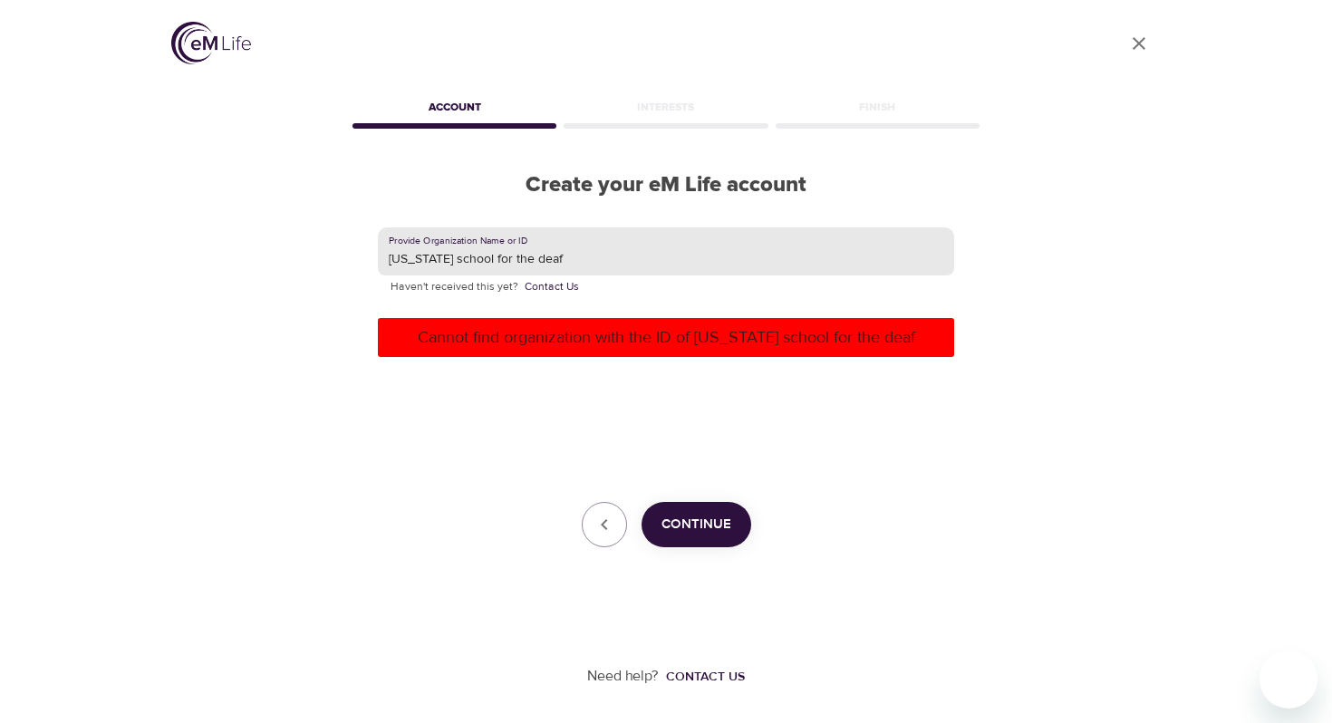
click at [606, 259] on input "texas school for the deaf" at bounding box center [666, 252] width 577 height 49
type input "bcbs"
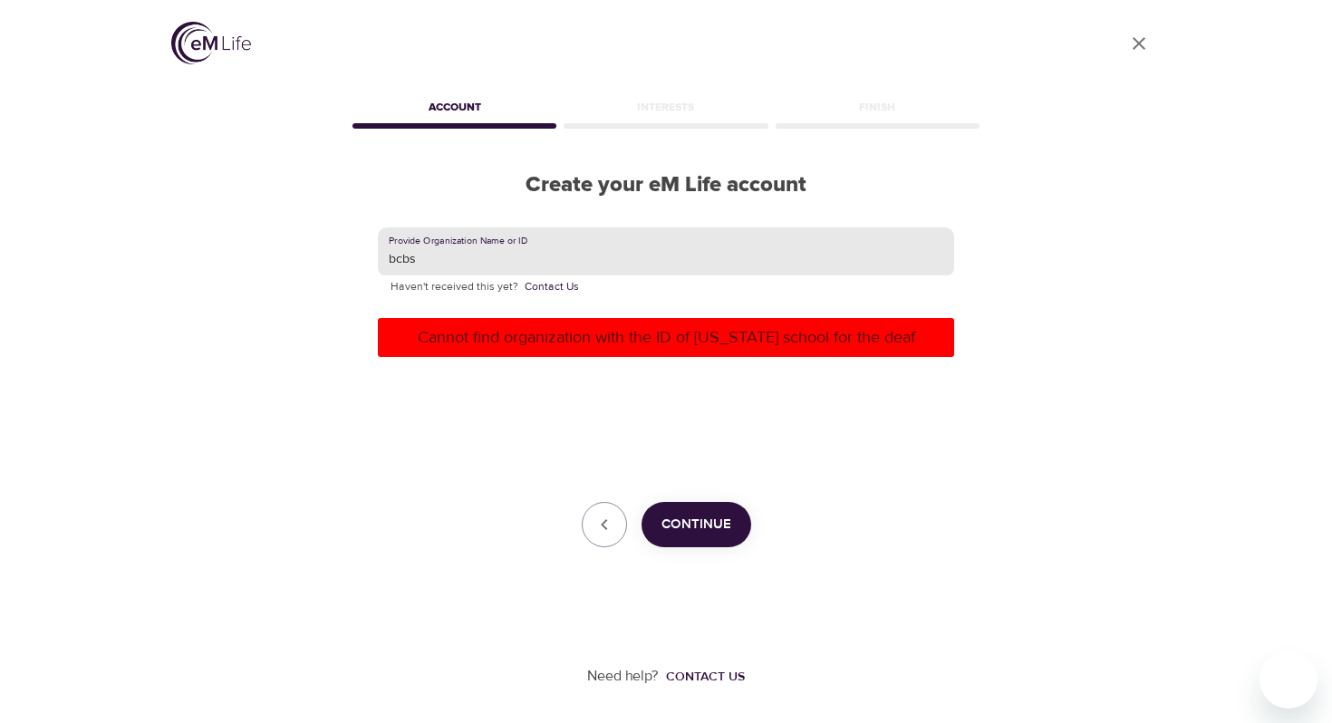
click at [699, 519] on span "Continue" at bounding box center [697, 525] width 70 height 24
